Goal: Task Accomplishment & Management: Manage account settings

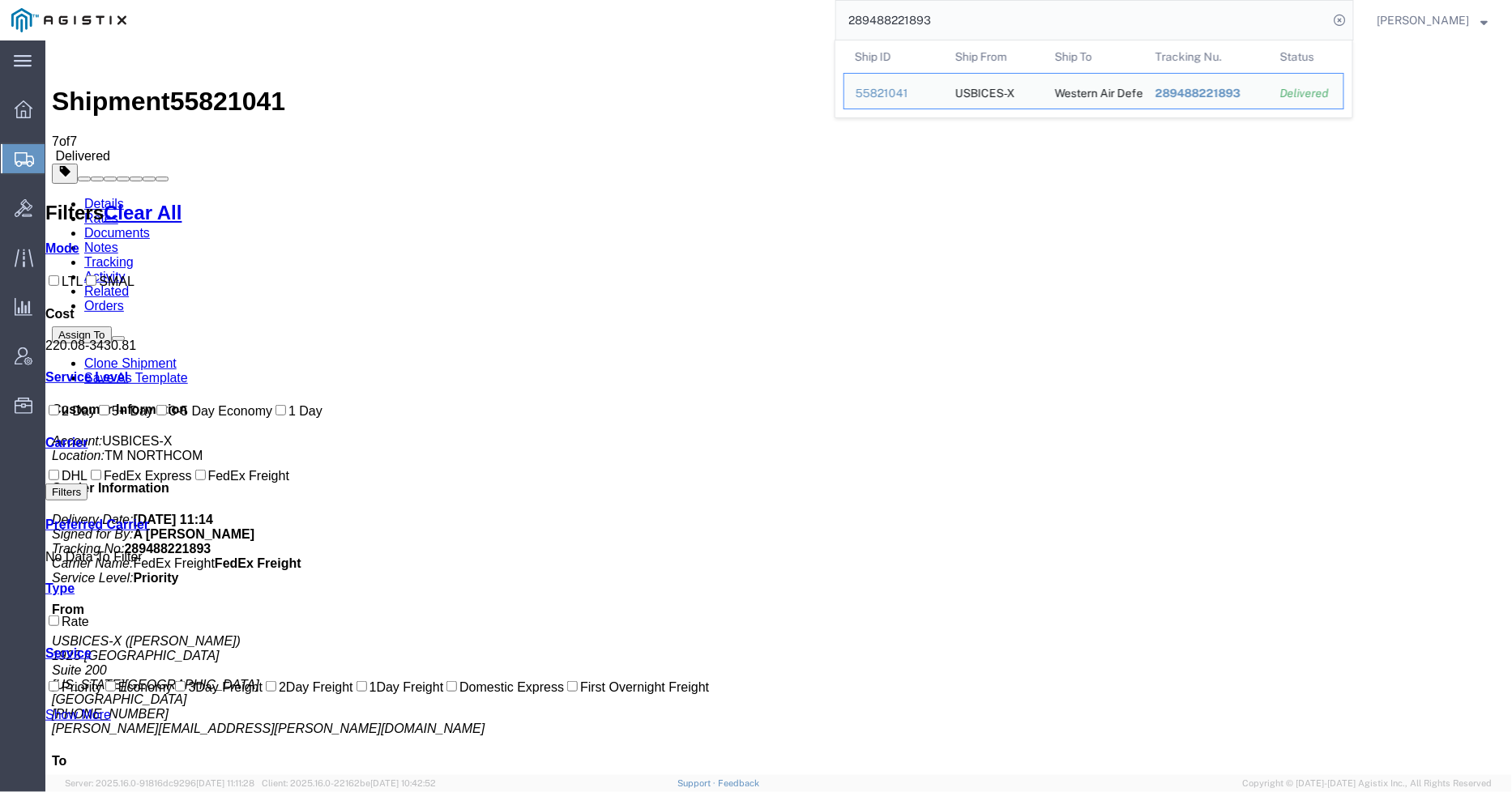
drag, startPoint x: 959, startPoint y: 11, endPoint x: 838, endPoint y: 21, distance: 121.4
click at [839, 22] on div "289488221893 Ship ID Ship From Ship To Tracking Nu. Status Ship ID 55821041 Shi…" at bounding box center [745, 20] width 1216 height 40
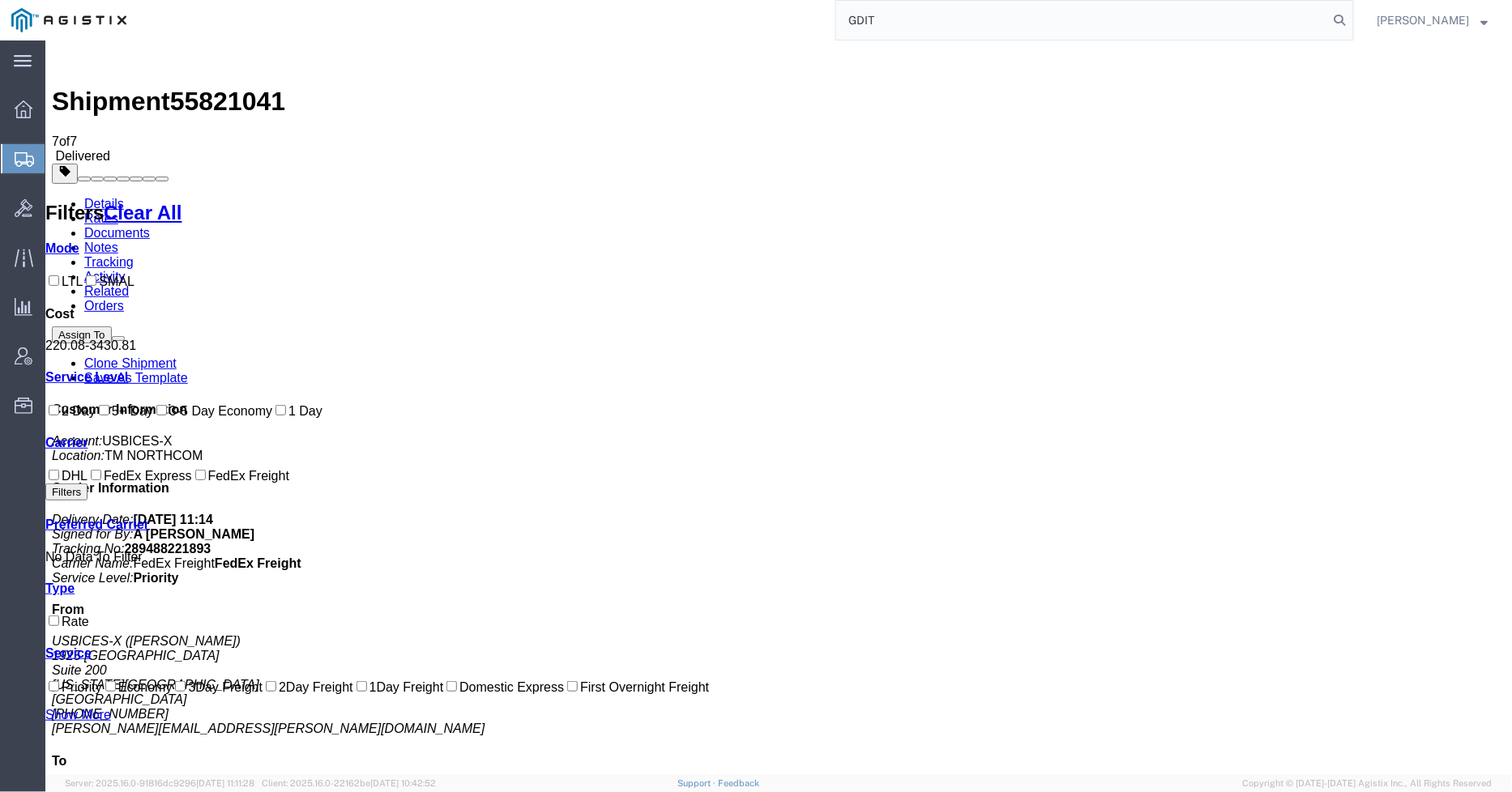
type input "GDIT"
click at [111, 196] on link "Details" at bounding box center [103, 203] width 39 height 14
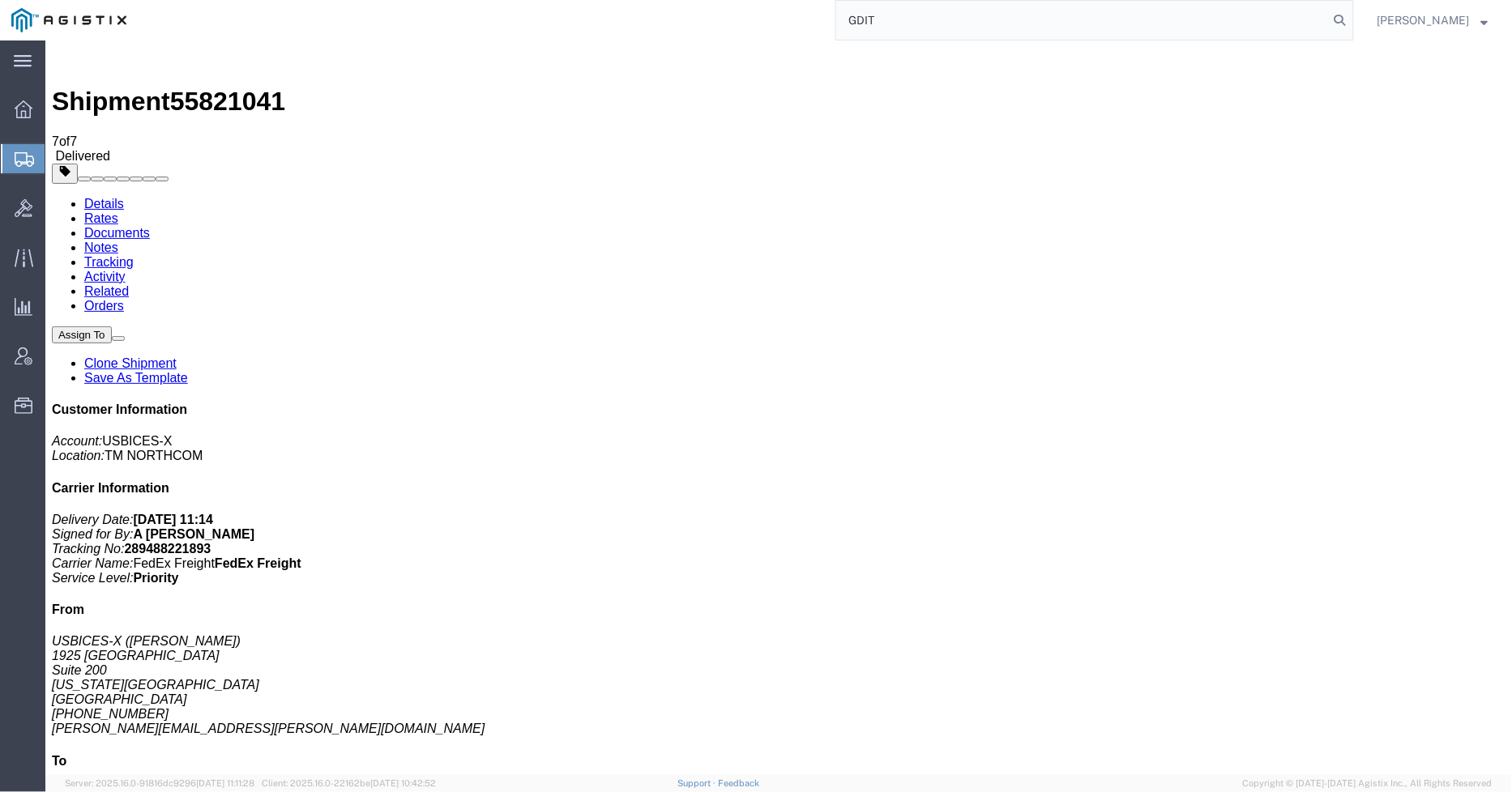
click button "button"
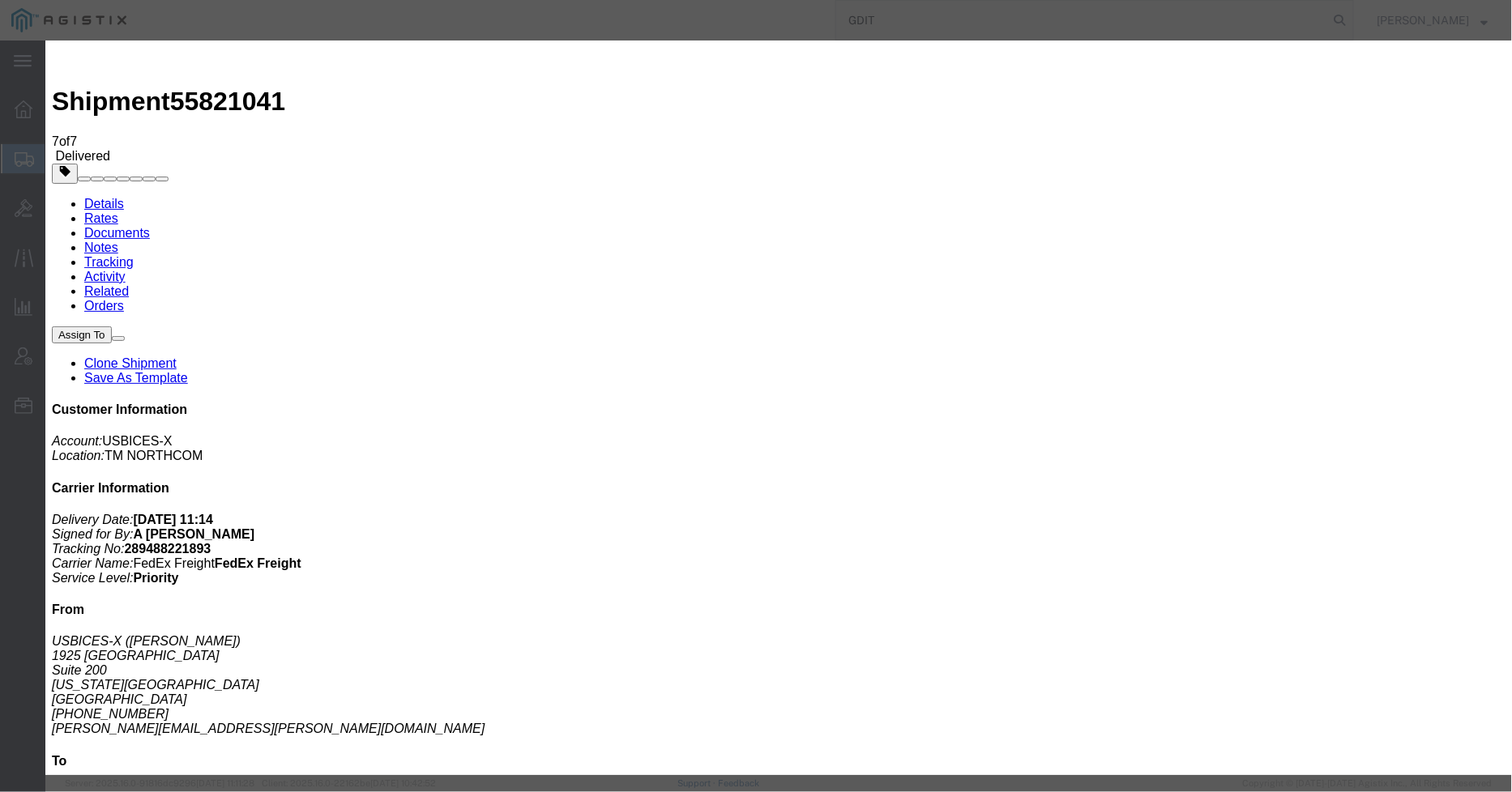
click button "Add another reference"
drag, startPoint x: 638, startPoint y: 241, endPoint x: 604, endPoint y: 247, distance: 34.5
click select "Select Account Type Activity ID Airline Appointment Number ASN Batch Request # …"
select select "PURCHORD"
click select "Select Account Type Activity ID Airline Appointment Number ASN Batch Request # …"
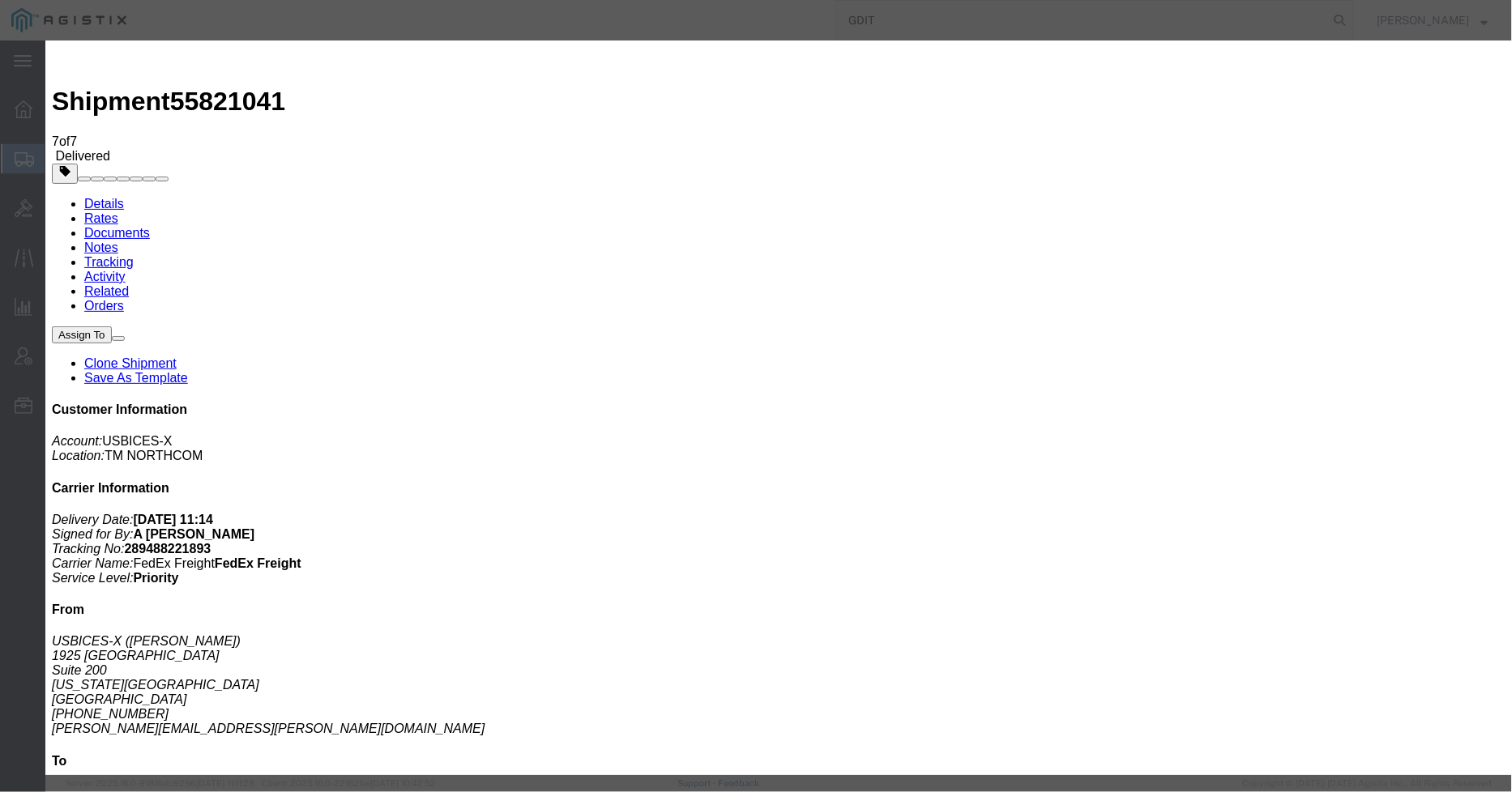
drag, startPoint x: 939, startPoint y: 273, endPoint x: 690, endPoint y: 293, distance: 249.8
click button "Add another reference"
click select "Select Account Type Activity ID Airline Appointment Number ASN Batch Request # …"
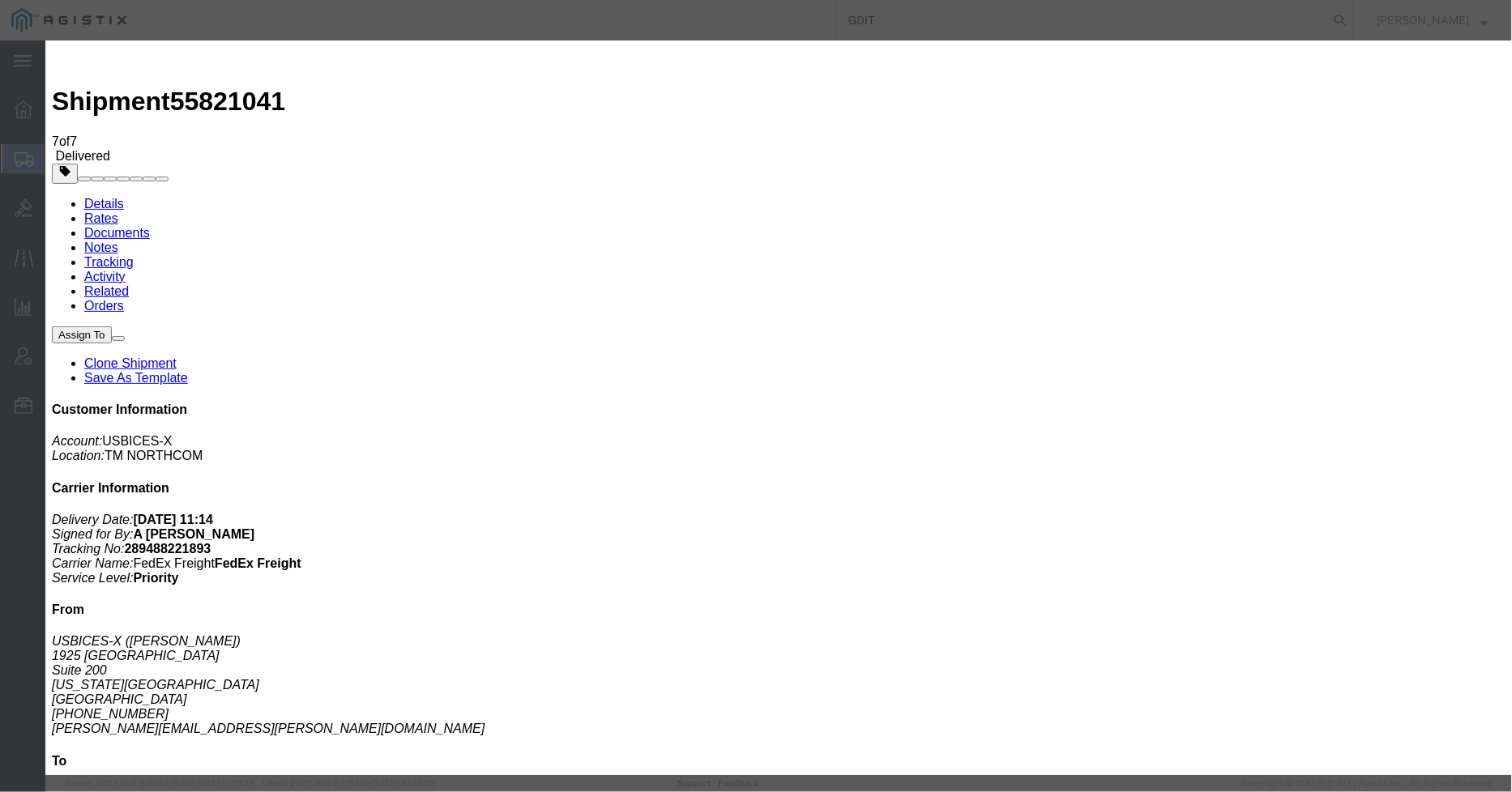
select select "PURCHORD"
click select "Select Account Type Activity ID Airline Appointment Number ASN Batch Request # …"
click input "text"
type input "GDIT-61307"
click input "text"
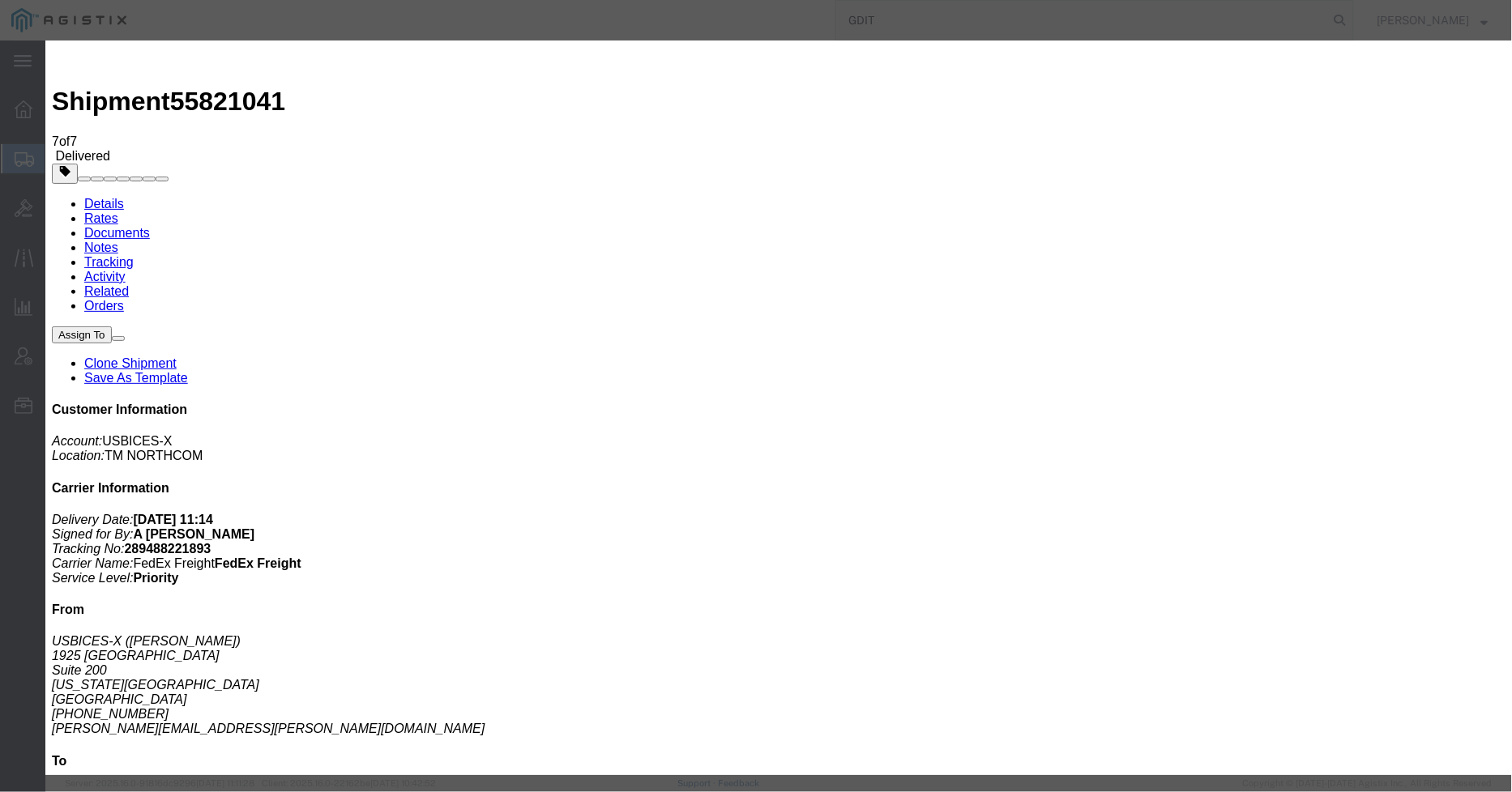
type input "GDIT-61319"
drag, startPoint x: 899, startPoint y: 86, endPoint x: 807, endPoint y: 85, distance: 92.0
click input "GDIT-61145, 61307, 61319"
type input "GDIT-61145"
click button "Save"
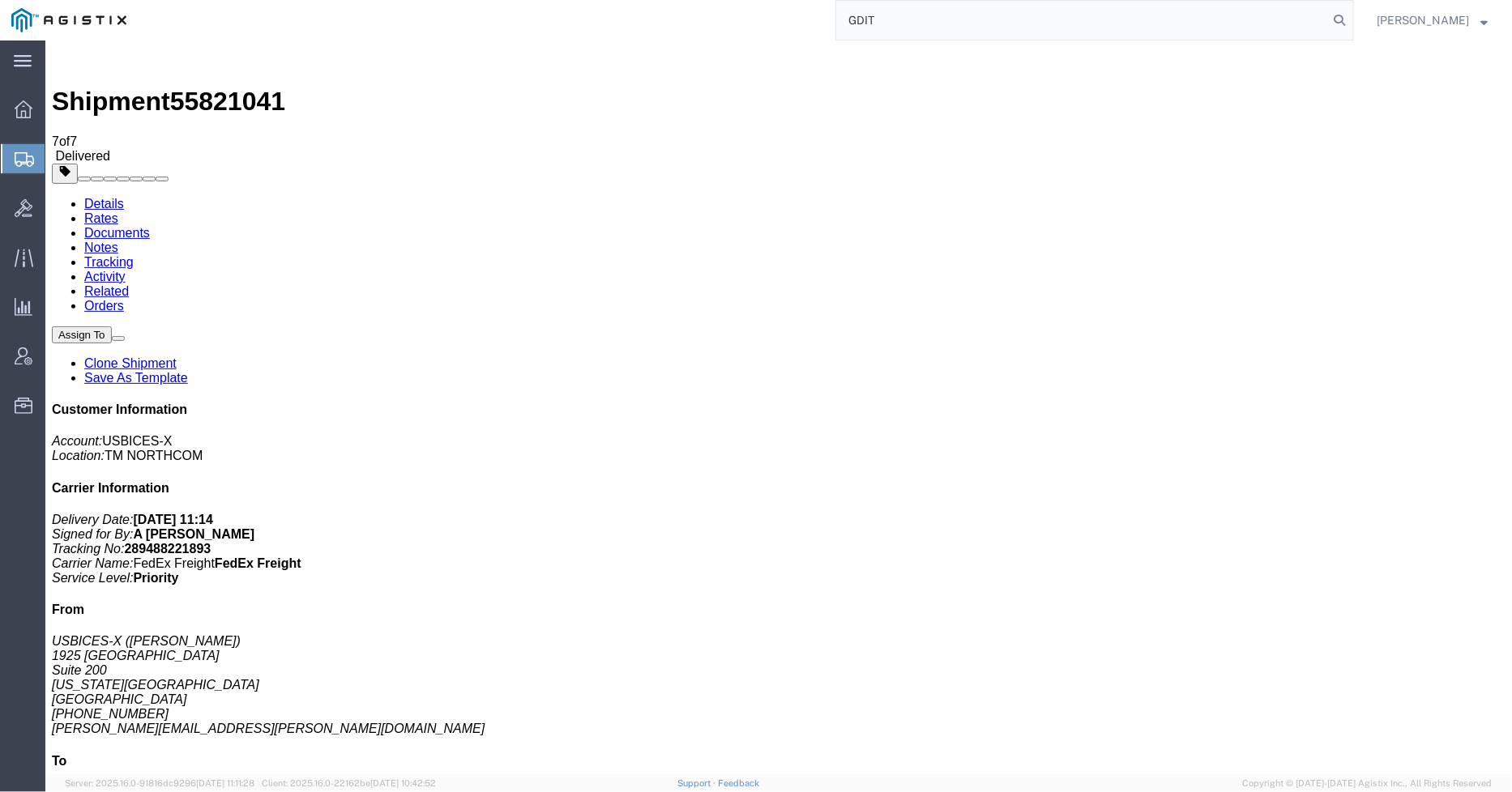
click at [932, 17] on input "GDIT" at bounding box center [1082, 20] width 493 height 39
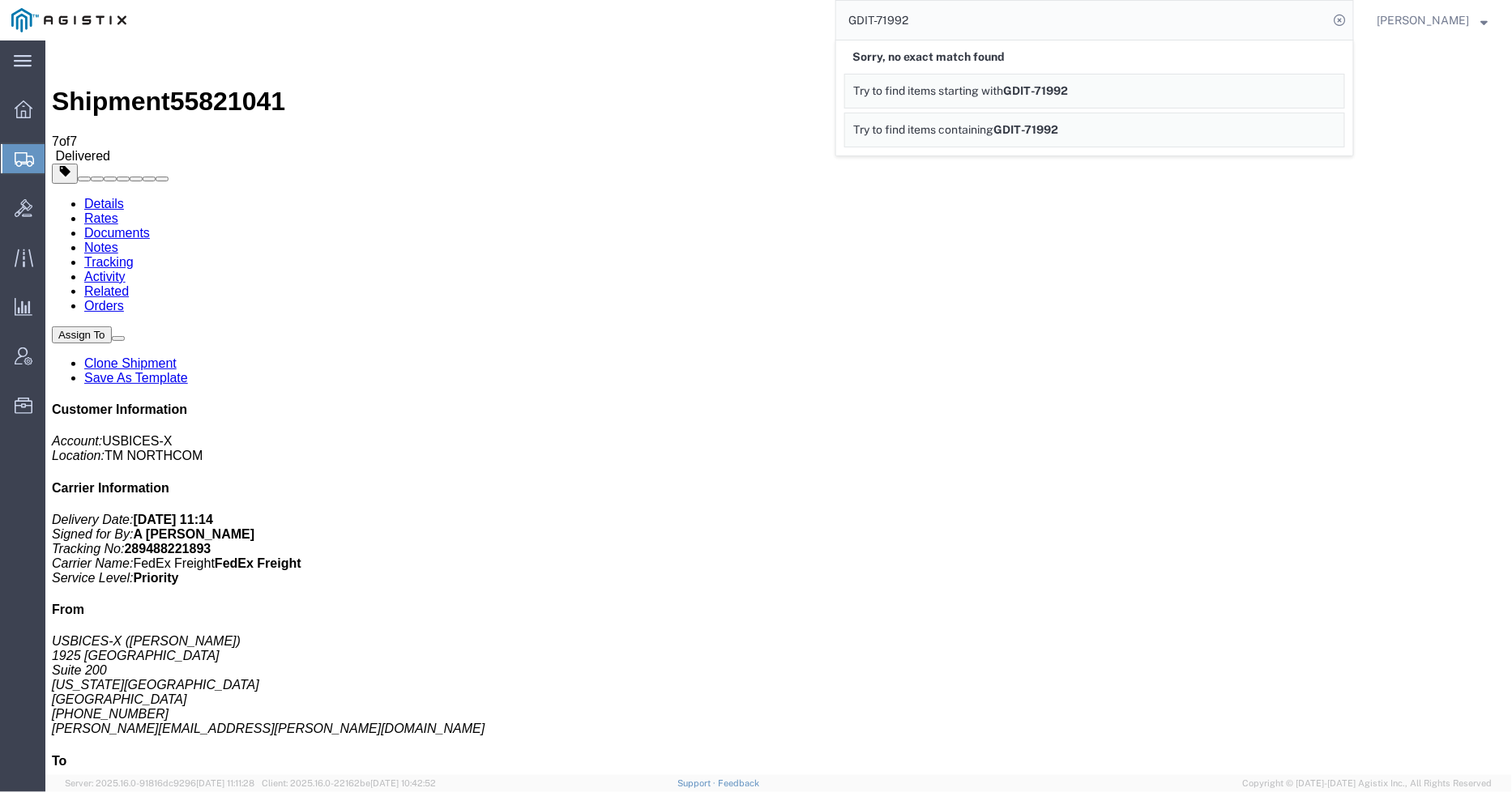
click h4 "Routing & Vehicle Information"
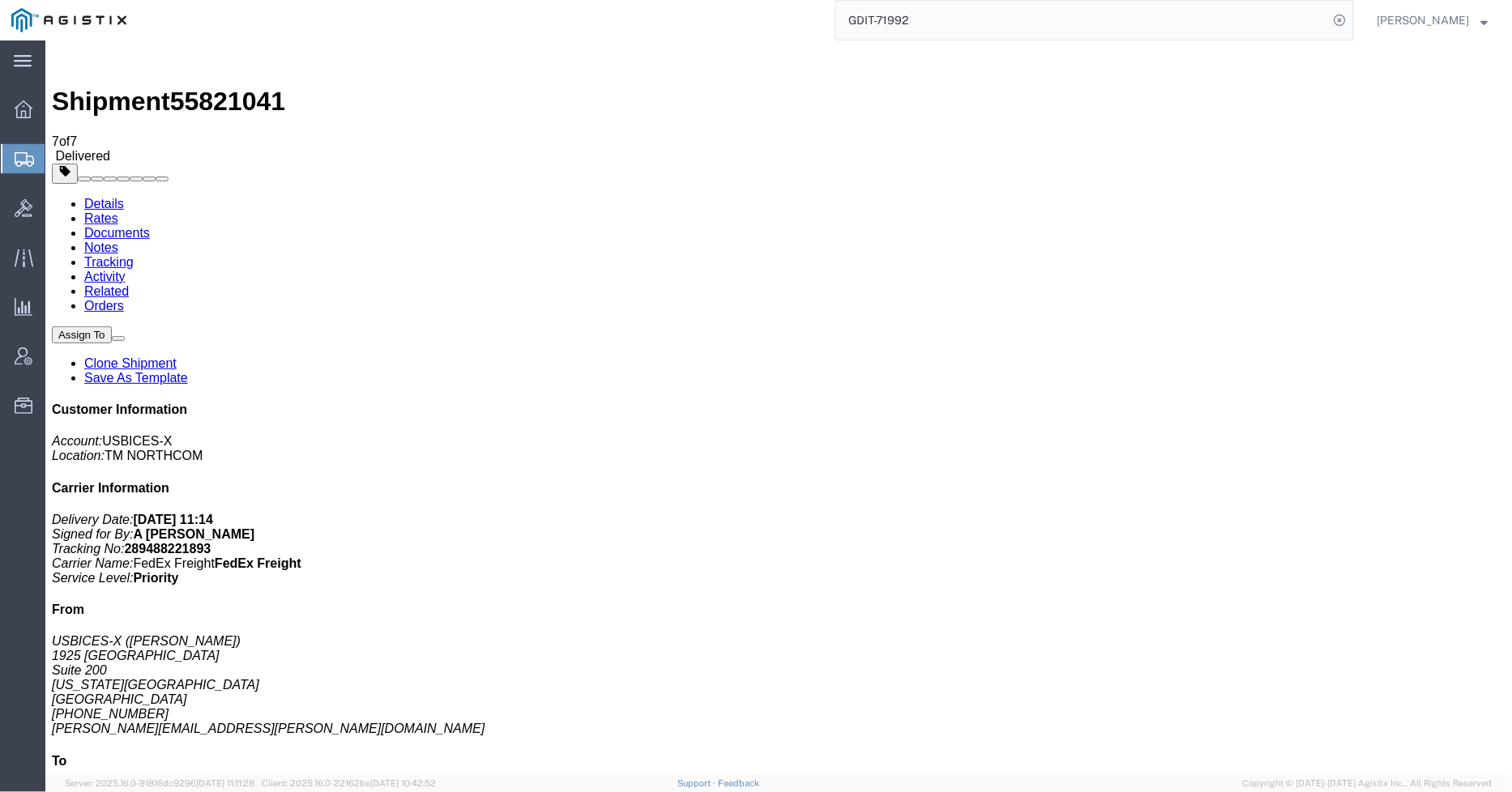
drag, startPoint x: 1001, startPoint y: 26, endPoint x: 890, endPoint y: 18, distance: 111.3
click at [890, 18] on input "GDIT-71992" at bounding box center [1082, 20] width 493 height 39
type input "GDIT-18407"
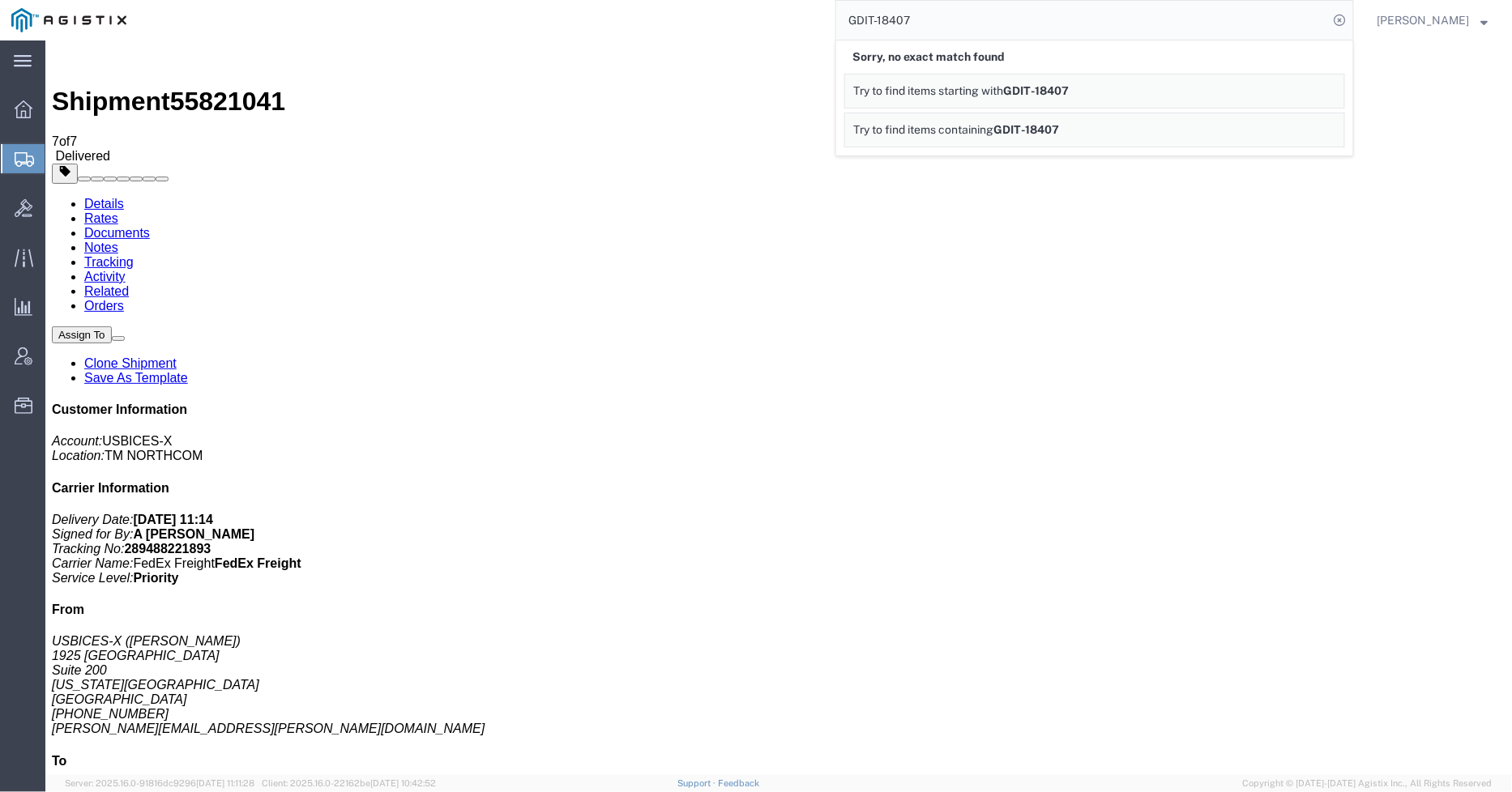
click h2 "Shipment Detail"
